Goal: Find contact information: Find contact information

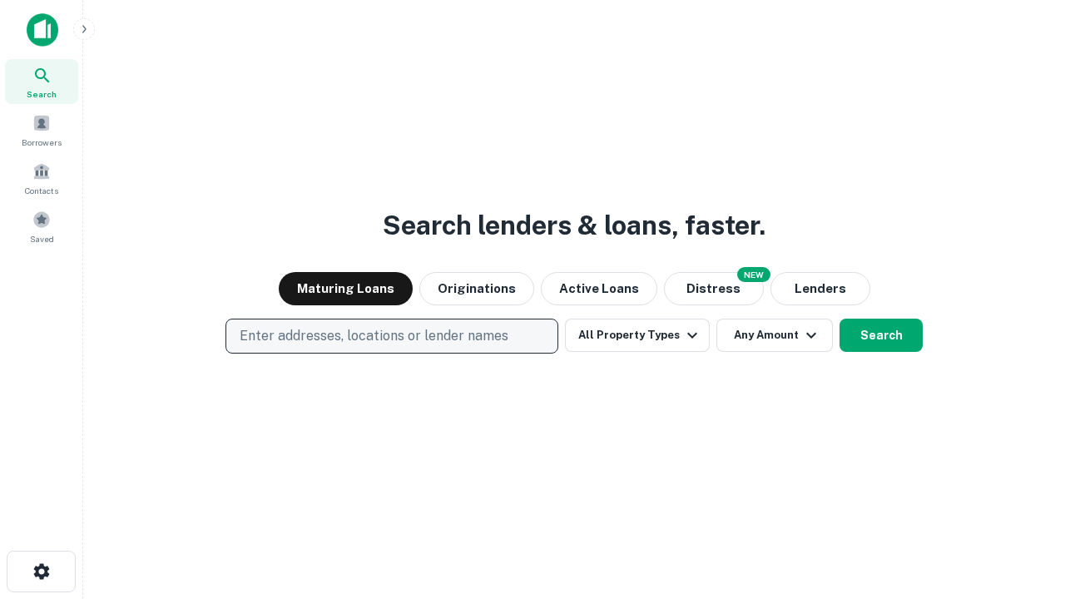
click at [391, 336] on p "Enter addresses, locations or lender names" at bounding box center [374, 336] width 269 height 20
type input "**********"
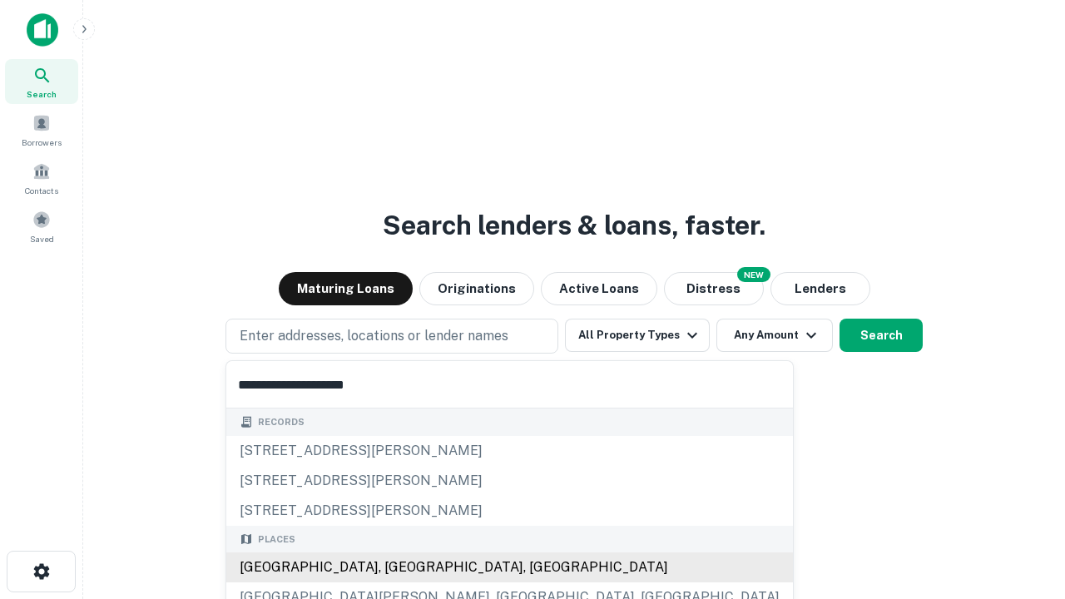
click at [398, 568] on div "Santa Monica, CA, USA" at bounding box center [509, 568] width 567 height 30
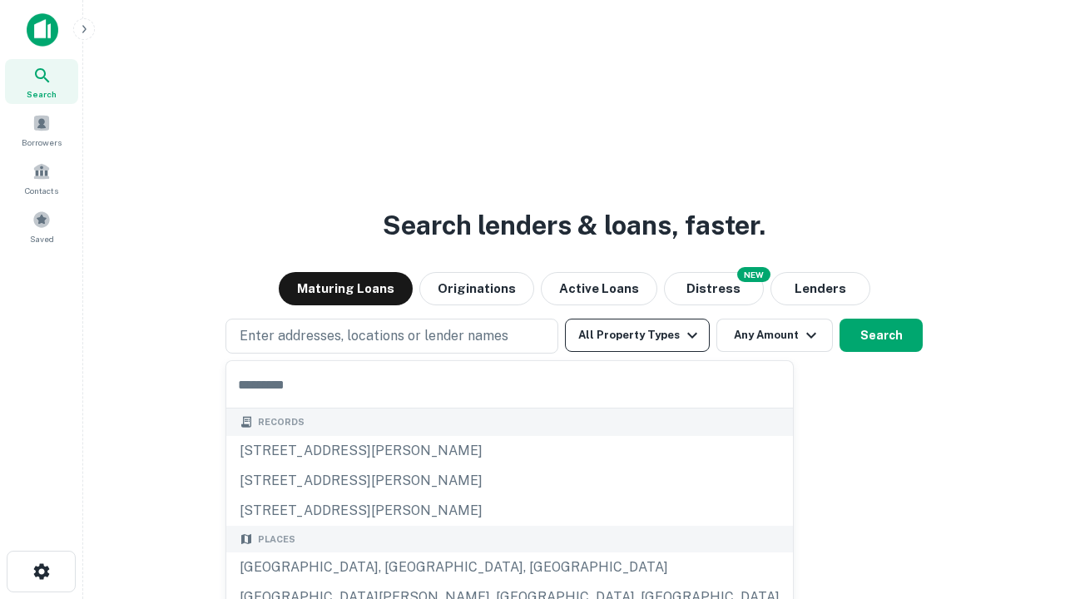
click at [637, 335] on button "All Property Types" at bounding box center [637, 335] width 145 height 33
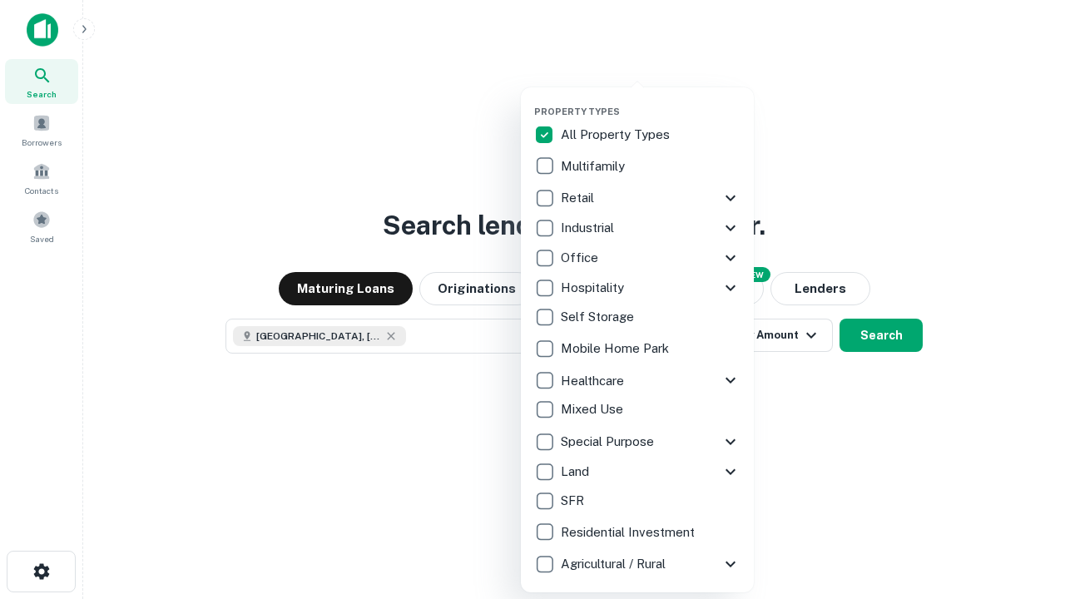
click at [651, 101] on button "button" at bounding box center [650, 101] width 233 height 1
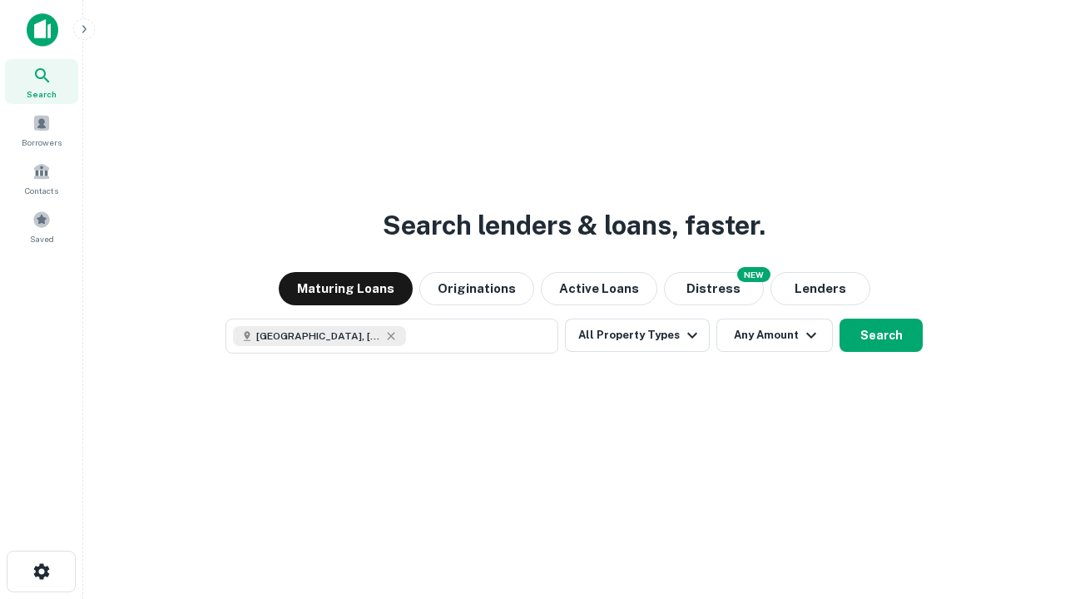
scroll to position [27, 0]
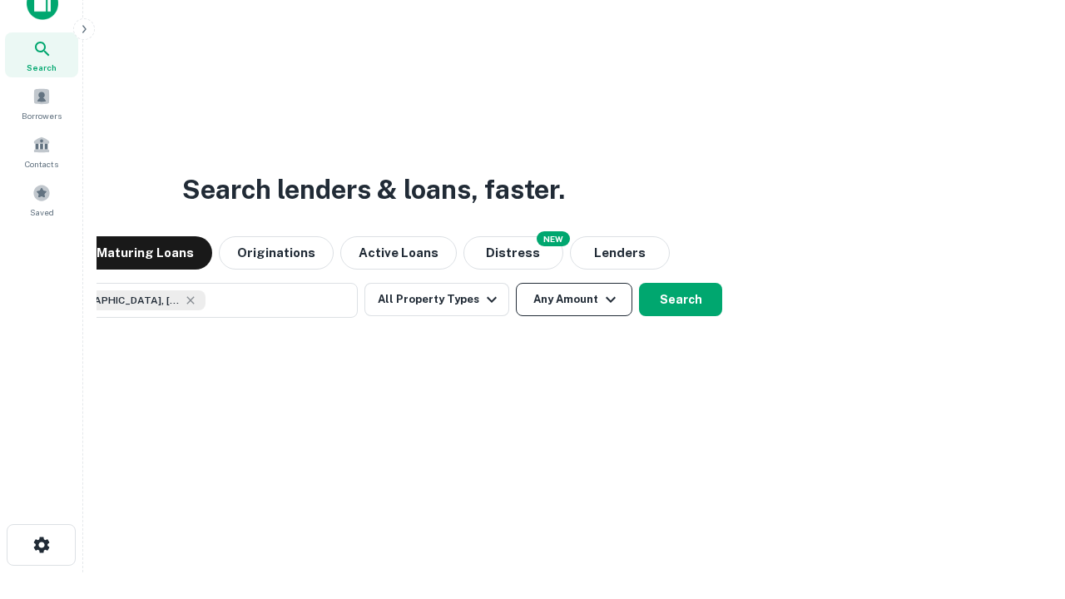
click at [516, 283] on button "Any Amount" at bounding box center [574, 299] width 117 height 33
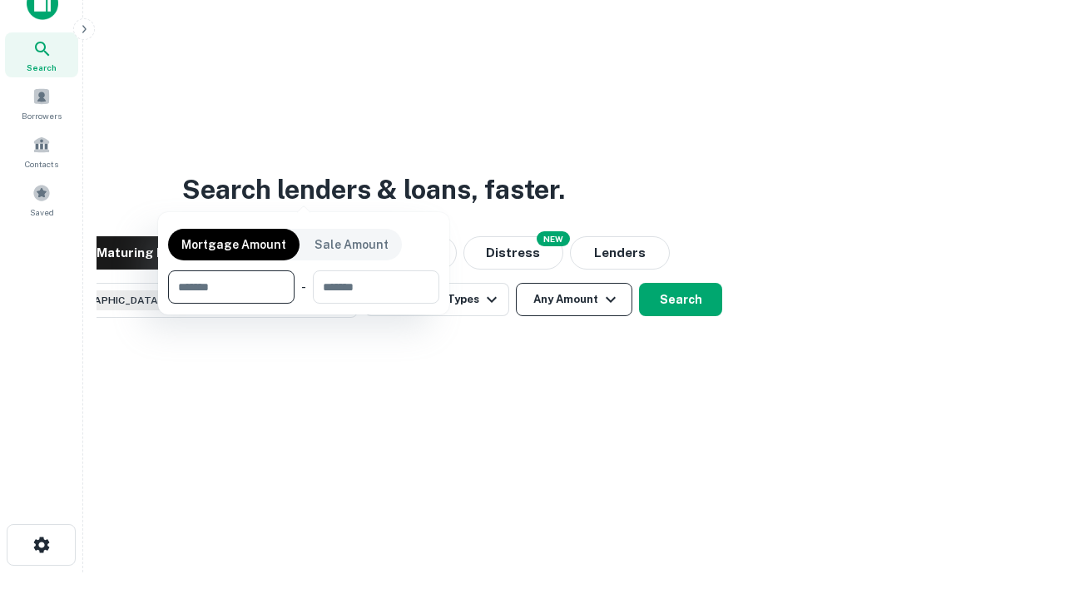
scroll to position [120, 471]
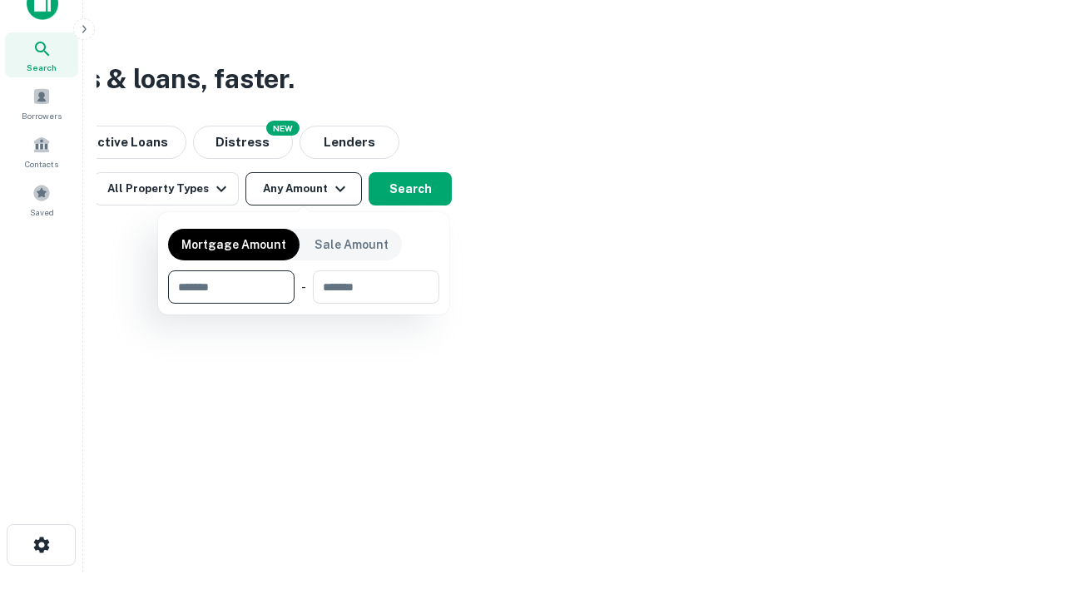
type input "*******"
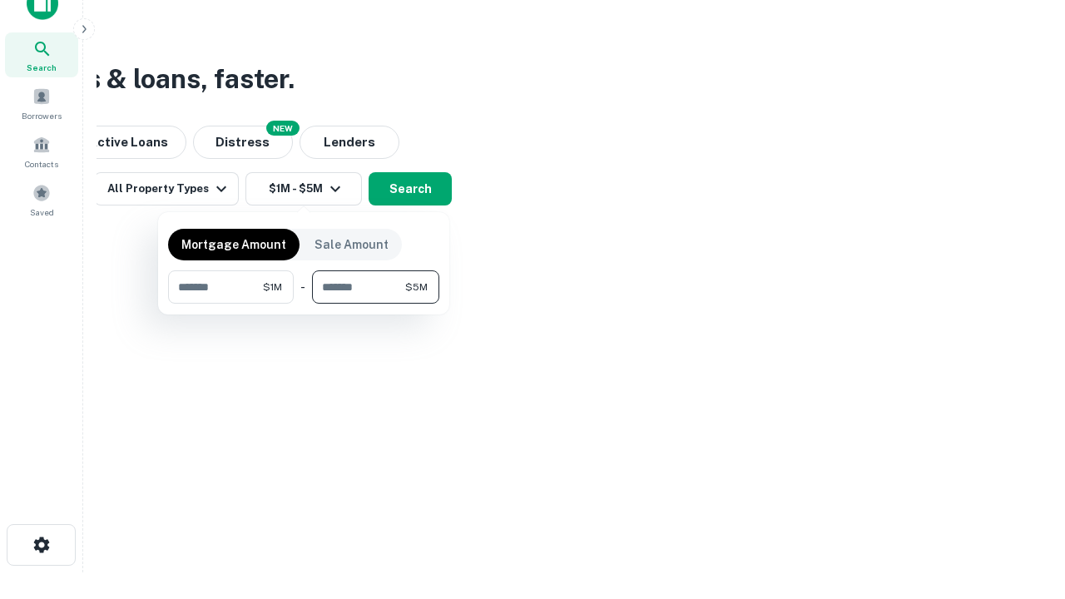
type input "*******"
click at [304, 304] on button "button" at bounding box center [303, 304] width 271 height 1
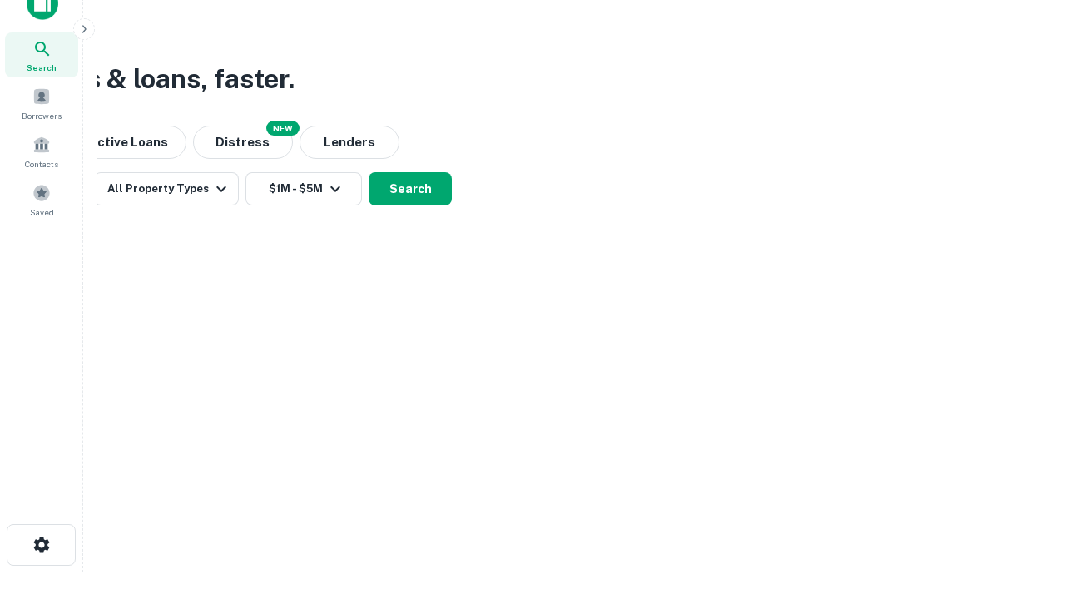
scroll to position [27, 0]
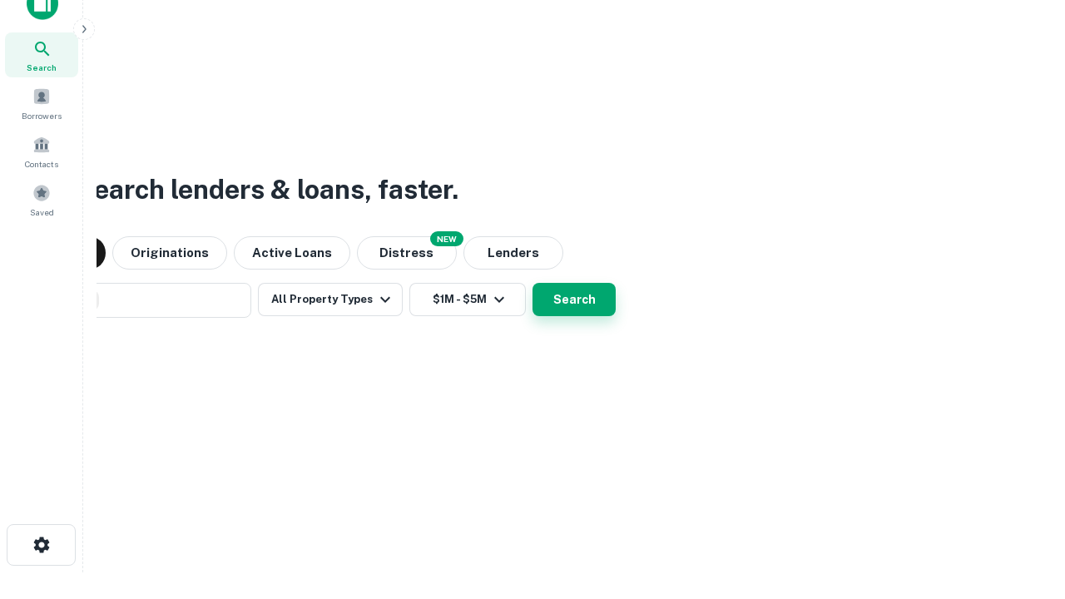
click at [533, 283] on button "Search" at bounding box center [574, 299] width 83 height 33
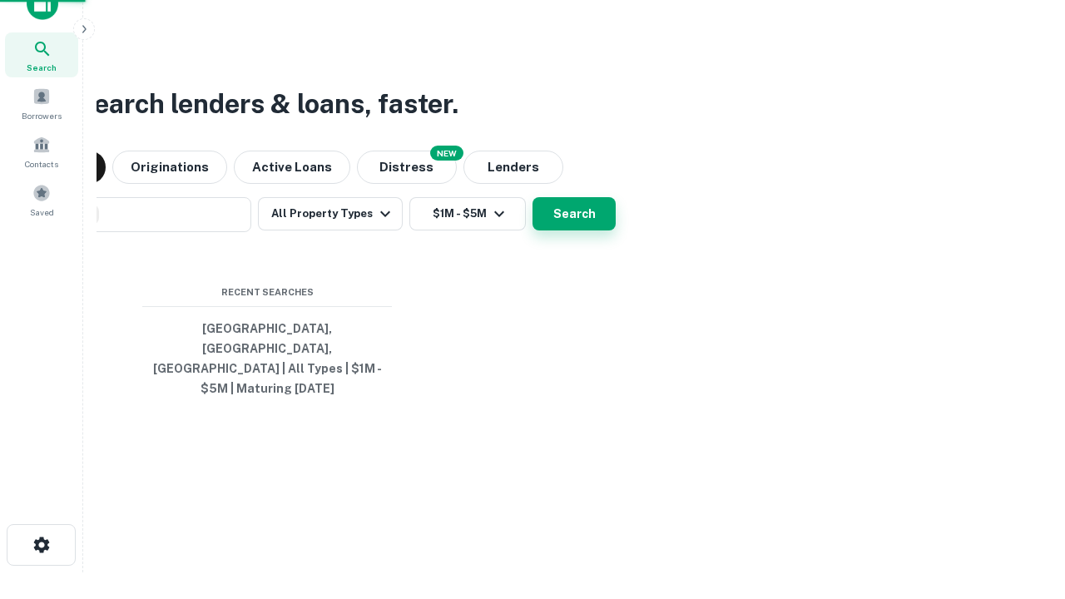
scroll to position [54, 471]
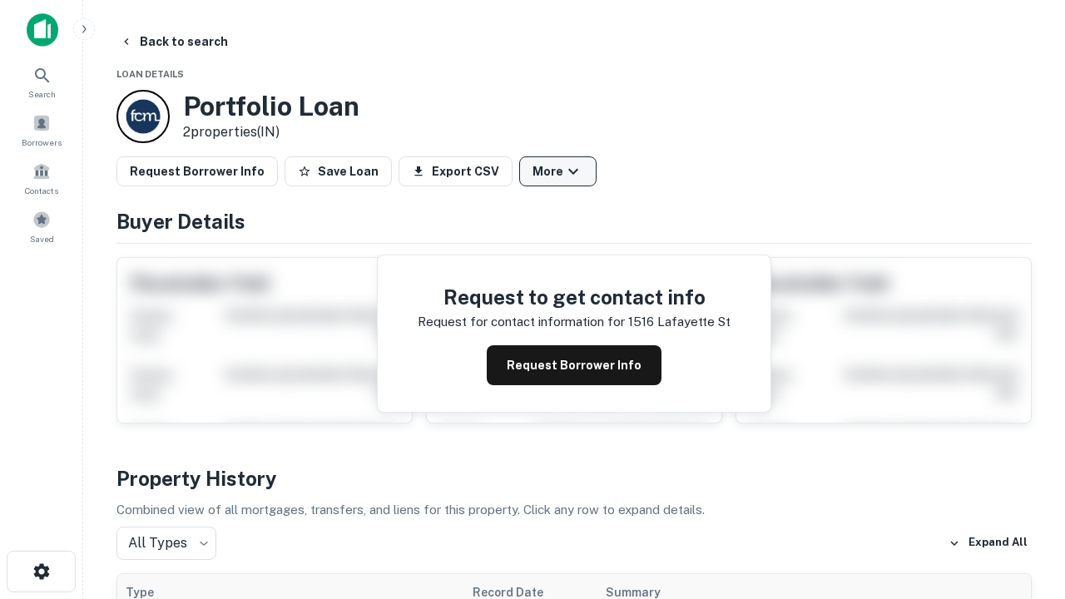
click at [558, 171] on button "More" at bounding box center [557, 171] width 77 height 30
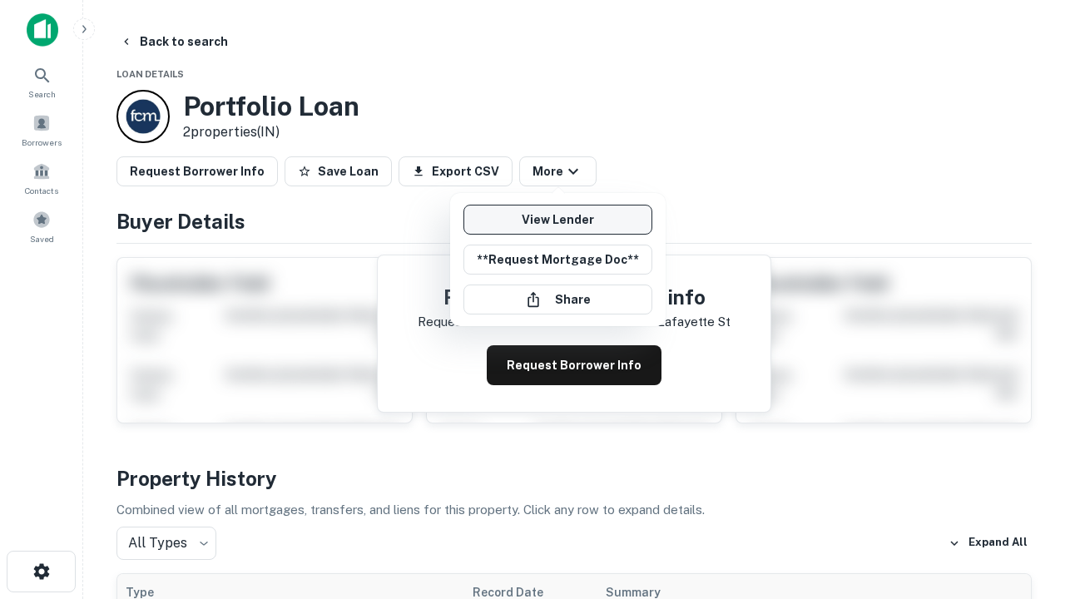
click at [558, 220] on link "View Lender" at bounding box center [558, 220] width 189 height 30
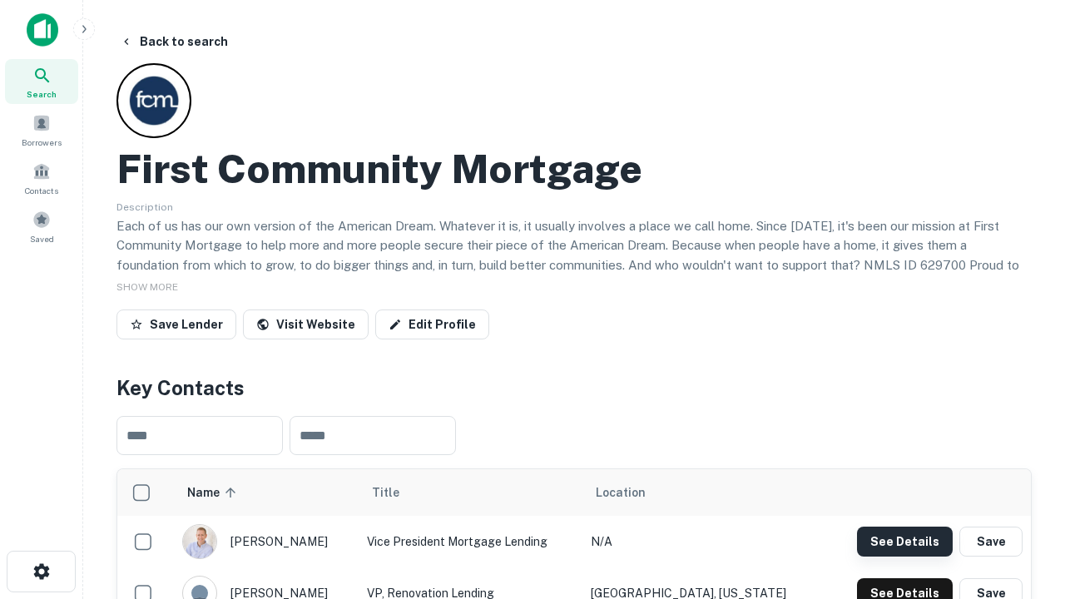
click at [905, 541] on button "See Details" at bounding box center [905, 542] width 96 height 30
click at [41, 572] on icon "button" at bounding box center [42, 572] width 20 height 20
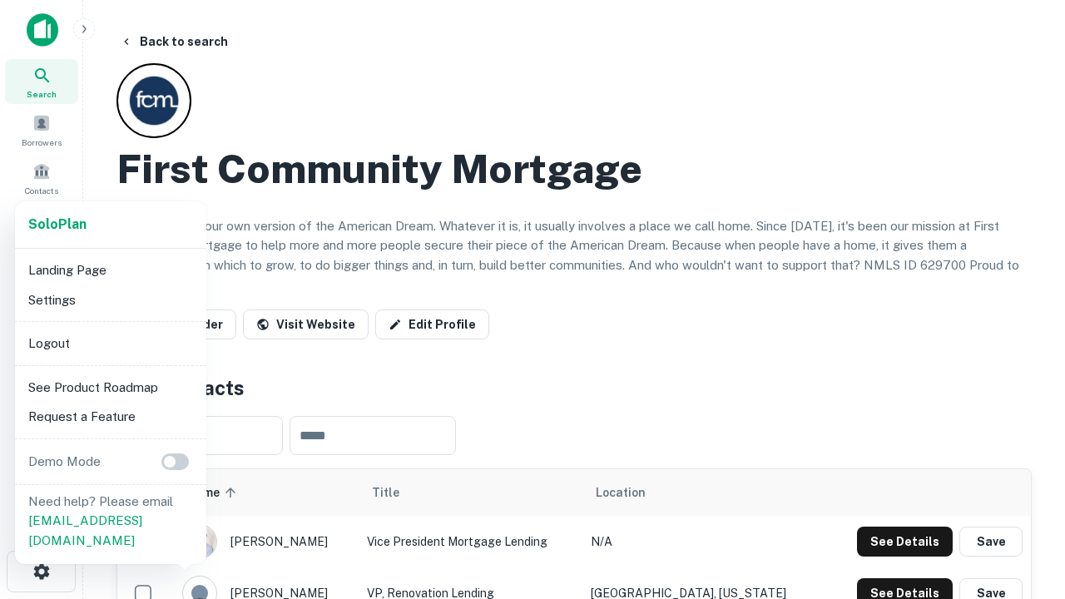
click at [110, 343] on li "Logout" at bounding box center [111, 344] width 178 height 30
